Goal: Navigation & Orientation: Find specific page/section

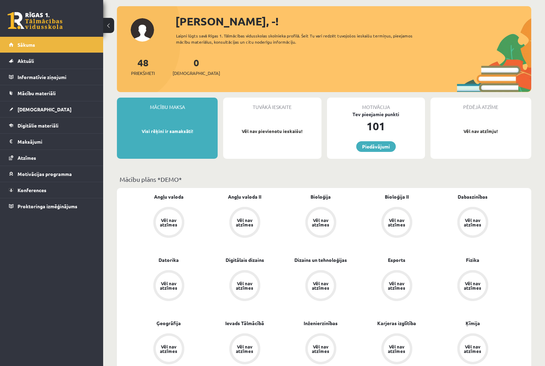
scroll to position [34, 0]
click at [61, 60] on link "Aktuāli" at bounding box center [52, 61] width 86 height 16
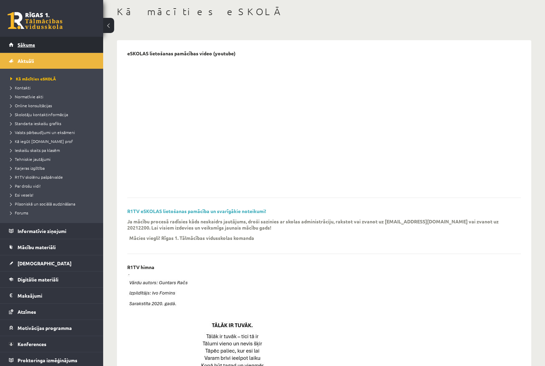
click at [34, 47] on span "Sākums" at bounding box center [27, 45] width 18 height 6
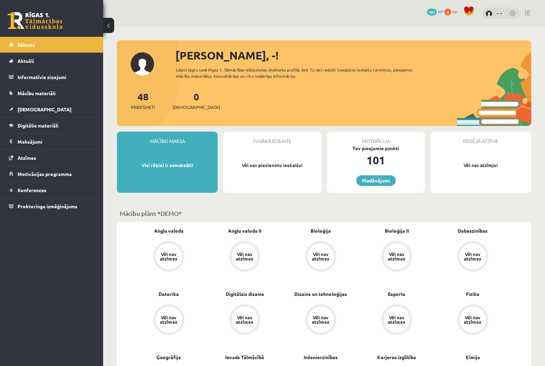
click at [59, 99] on link "Mācību materiāli" at bounding box center [52, 93] width 86 height 16
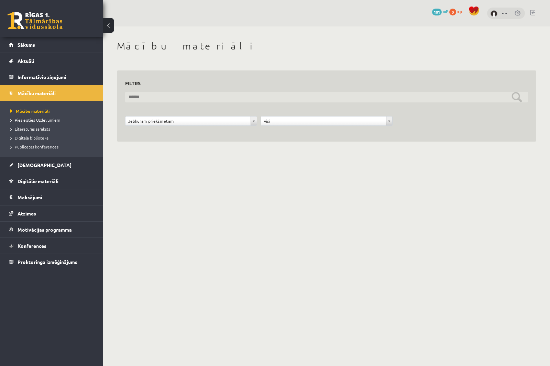
click at [144, 94] on input "text" at bounding box center [326, 97] width 403 height 11
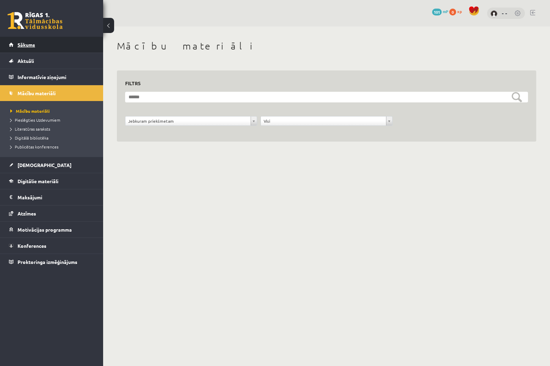
click at [41, 52] on link "Sākums" at bounding box center [52, 45] width 86 height 16
